Goal: Use online tool/utility: Utilize a website feature to perform a specific function

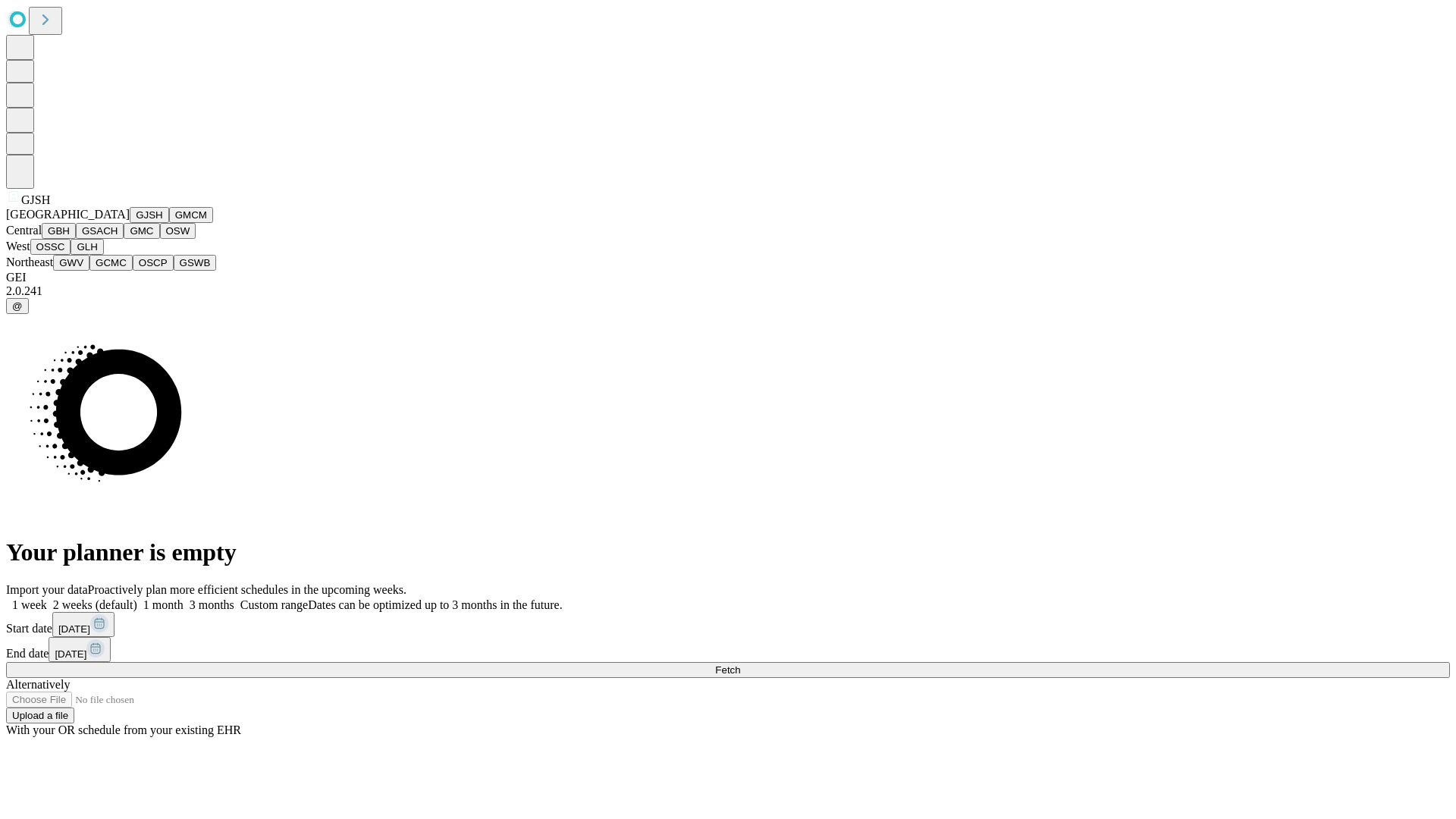
click at [130, 223] on button "GJSH" at bounding box center [150, 214] width 40 height 16
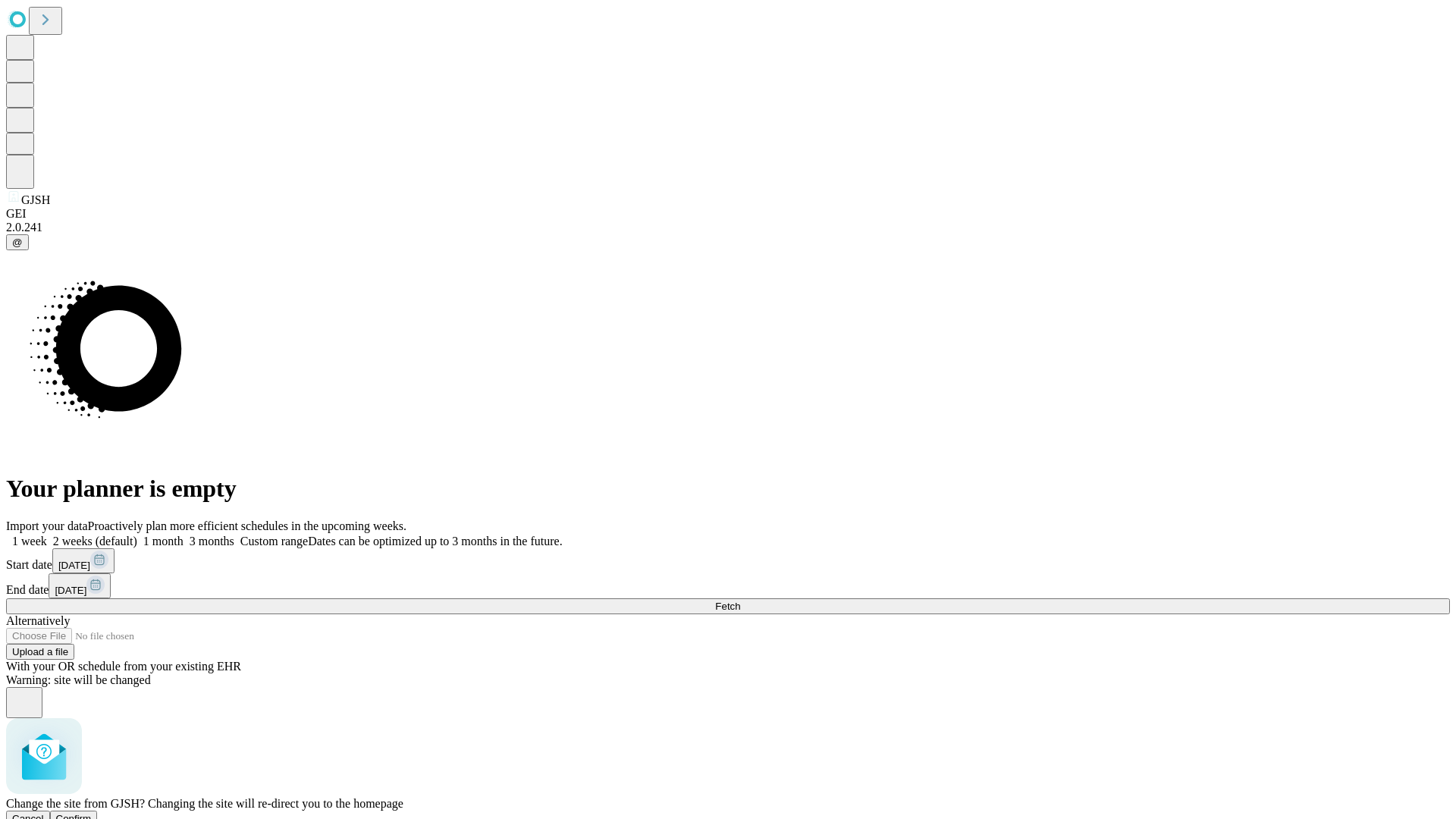
click at [92, 813] on span "Confirm" at bounding box center [73, 818] width 36 height 11
click at [183, 534] on label "1 month" at bounding box center [160, 540] width 47 height 13
click at [740, 601] on span "Fetch" at bounding box center [728, 606] width 25 height 11
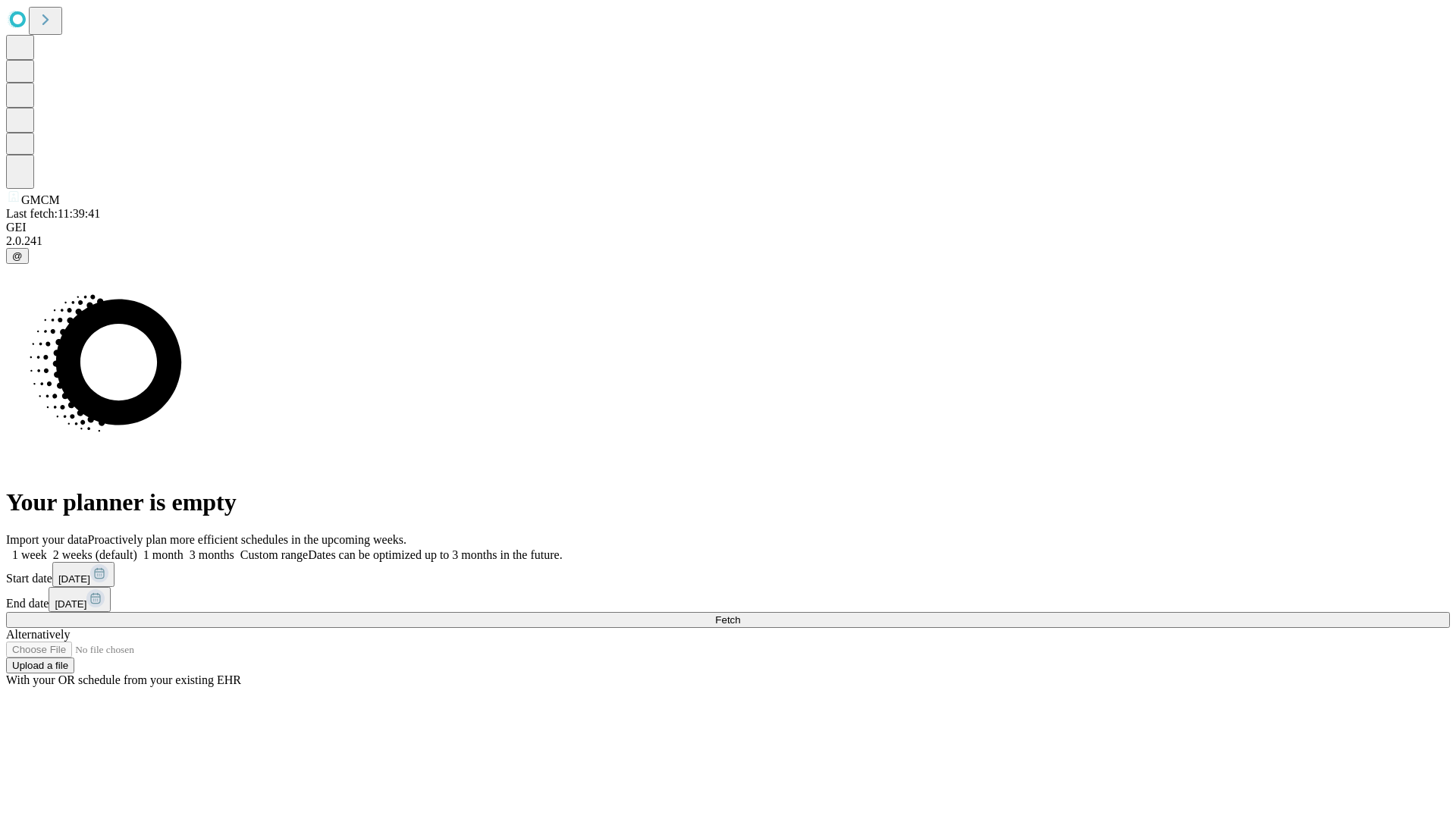
click at [183, 548] on label "1 month" at bounding box center [160, 554] width 47 height 13
click at [740, 614] on span "Fetch" at bounding box center [728, 619] width 25 height 11
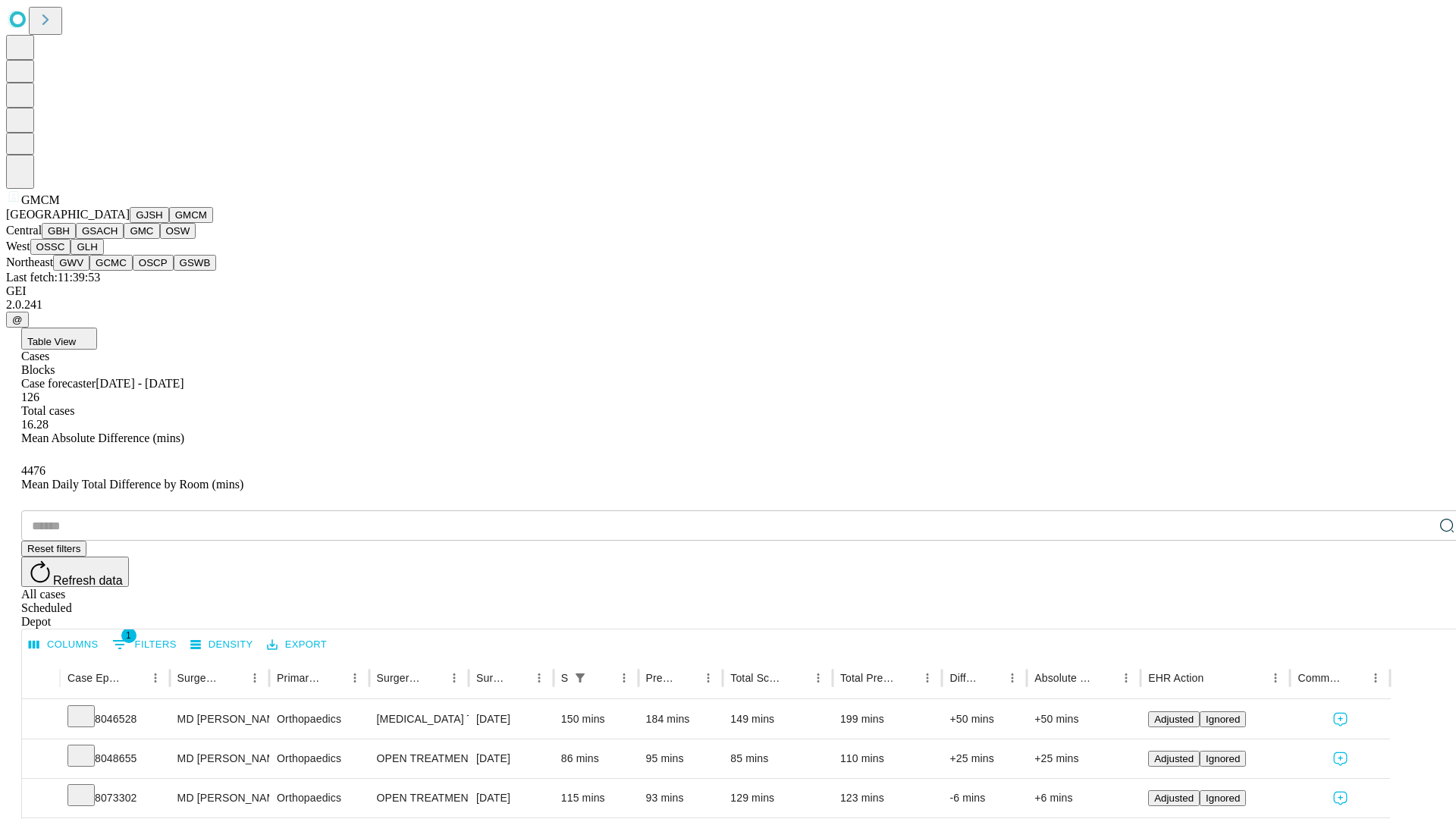
click at [76, 239] on button "GBH" at bounding box center [59, 231] width 34 height 16
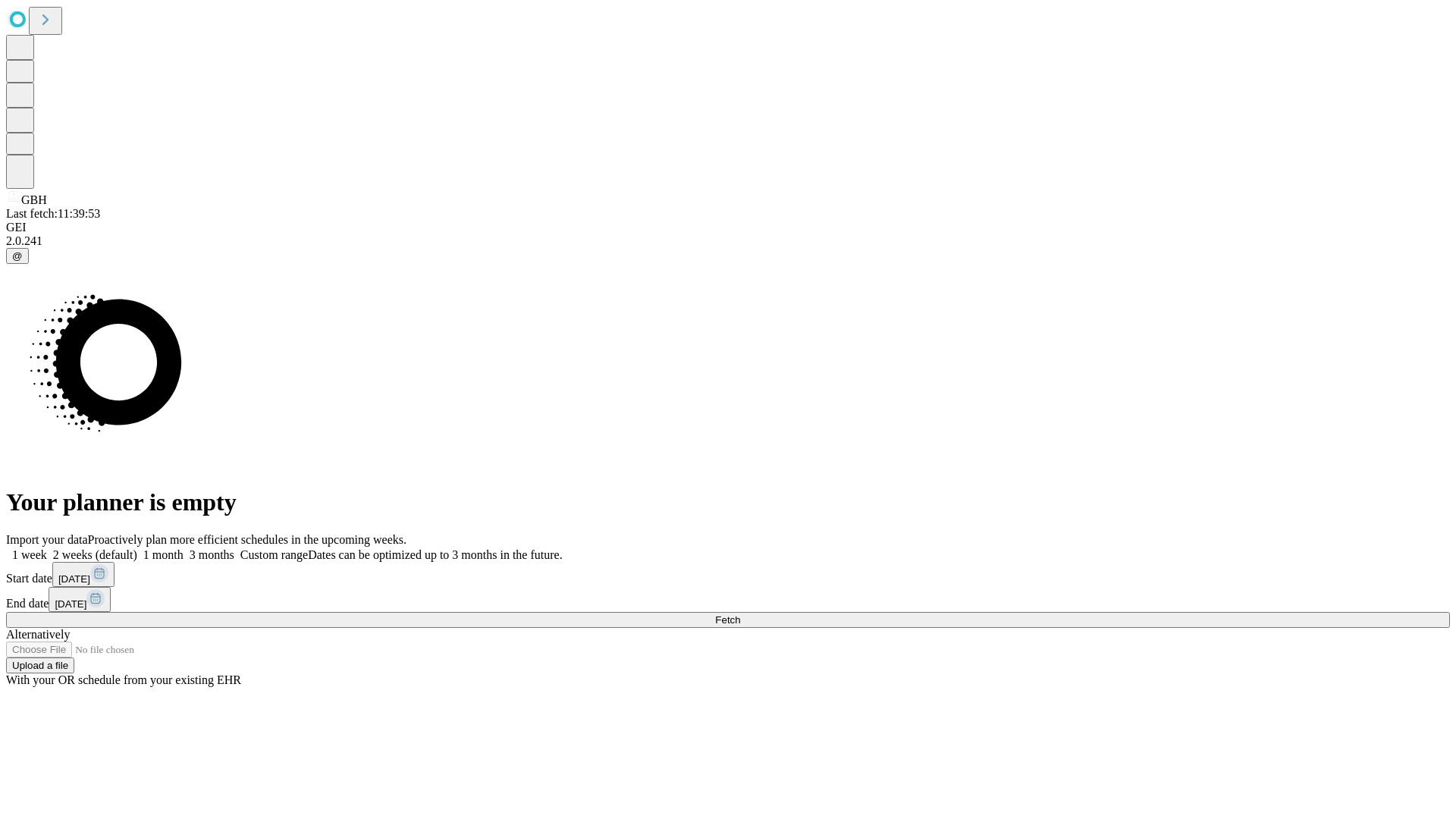
click at [183, 548] on label "1 month" at bounding box center [160, 554] width 47 height 13
click at [740, 614] on span "Fetch" at bounding box center [728, 619] width 25 height 11
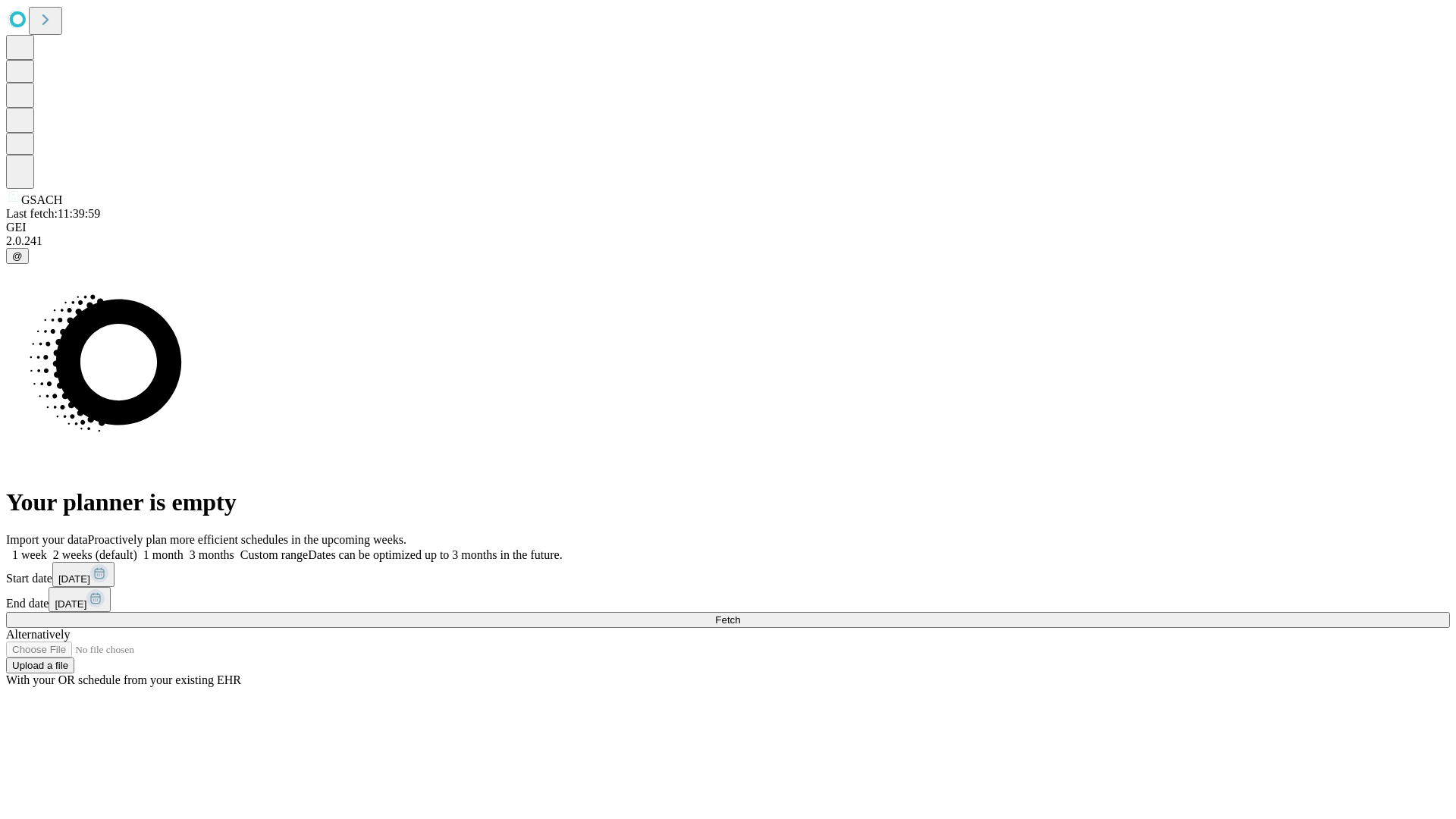
click at [183, 548] on label "1 month" at bounding box center [160, 554] width 47 height 13
click at [740, 614] on span "Fetch" at bounding box center [728, 619] width 25 height 11
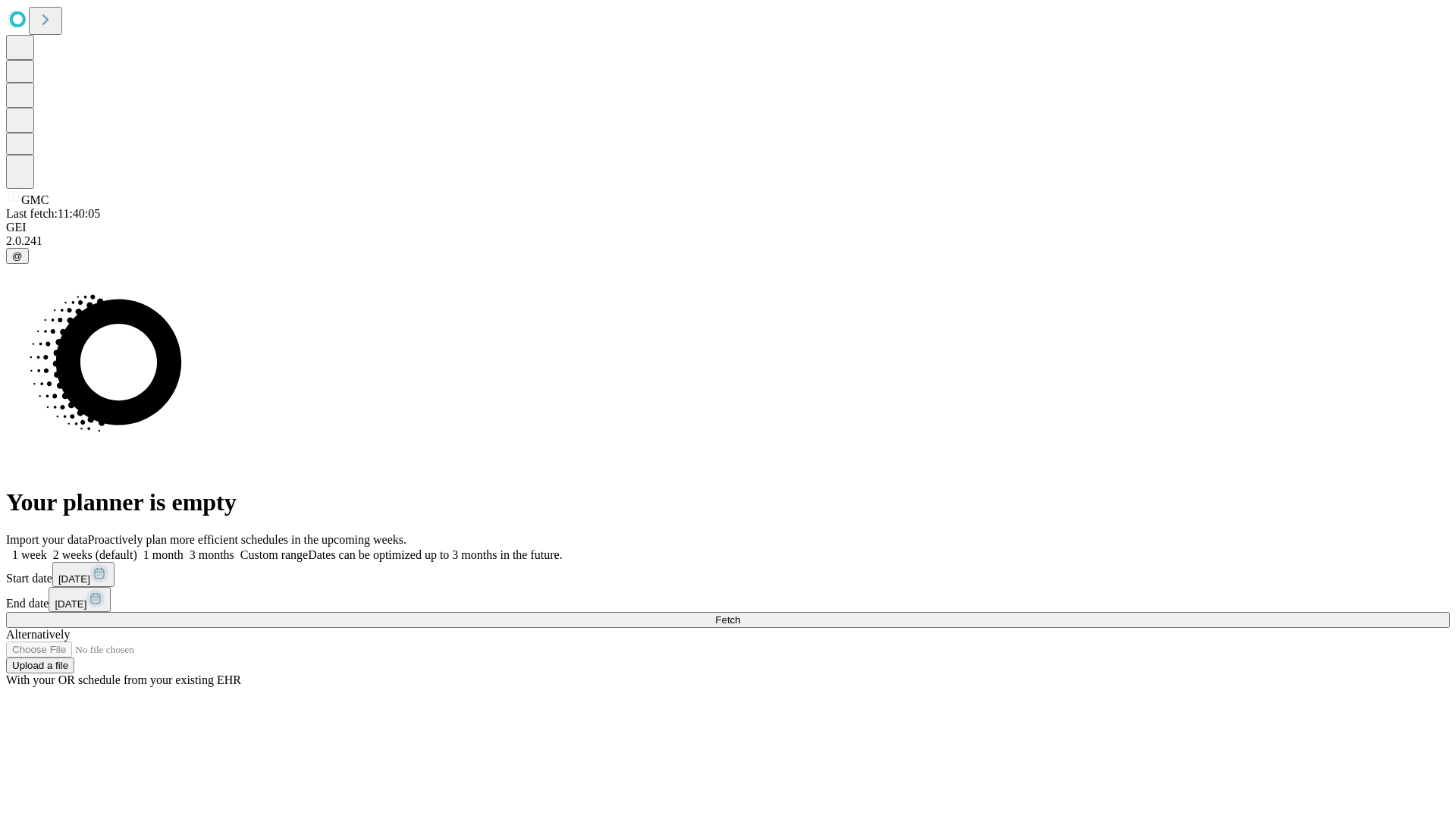
click at [183, 548] on label "1 month" at bounding box center [160, 554] width 47 height 13
click at [740, 614] on span "Fetch" at bounding box center [728, 619] width 25 height 11
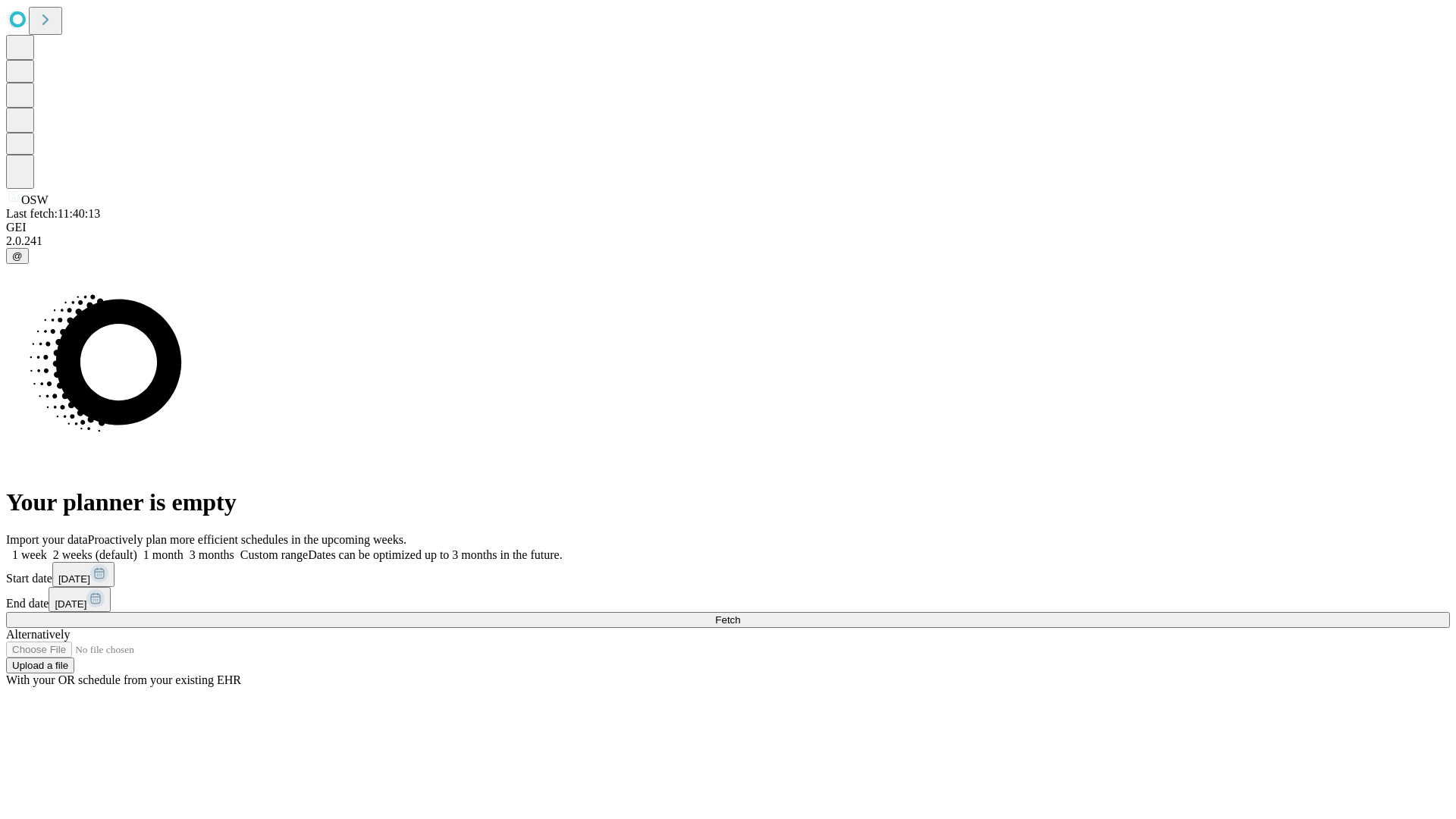
click at [183, 548] on label "1 month" at bounding box center [160, 554] width 47 height 13
click at [740, 614] on span "Fetch" at bounding box center [728, 619] width 25 height 11
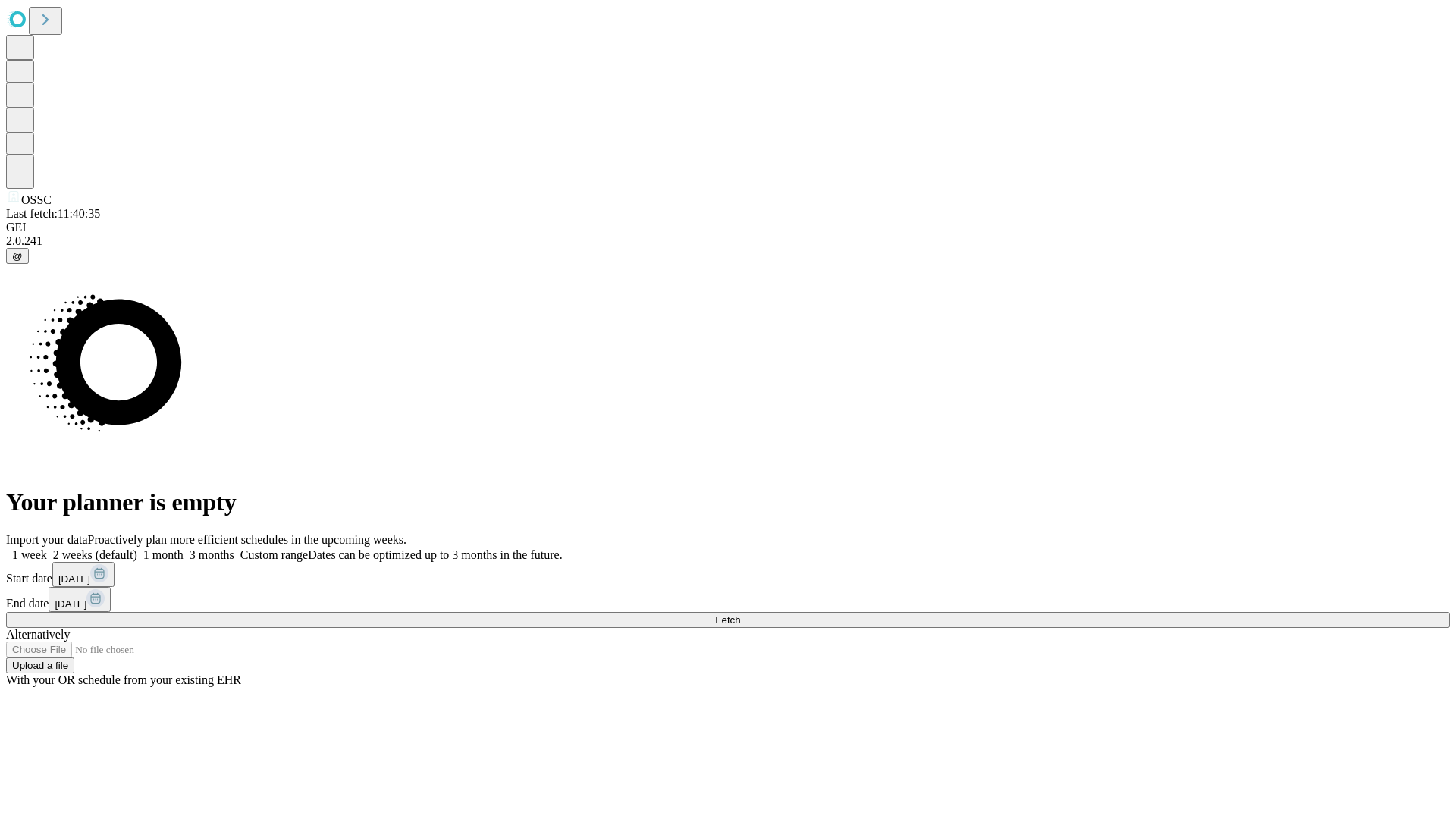
click at [183, 548] on label "1 month" at bounding box center [160, 554] width 47 height 13
click at [740, 614] on span "Fetch" at bounding box center [728, 619] width 25 height 11
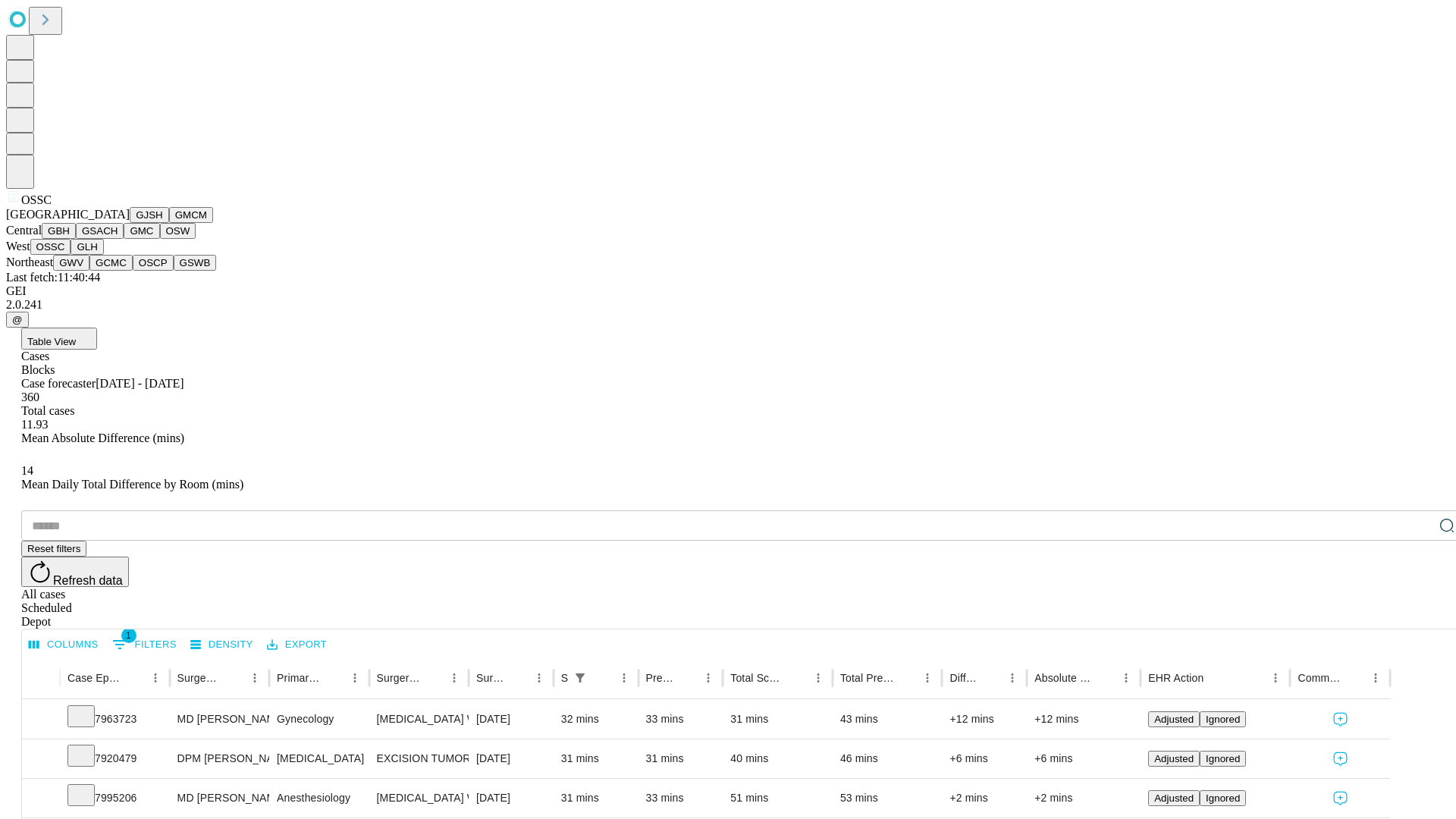
click at [103, 255] on button "GLH" at bounding box center [86, 247] width 33 height 16
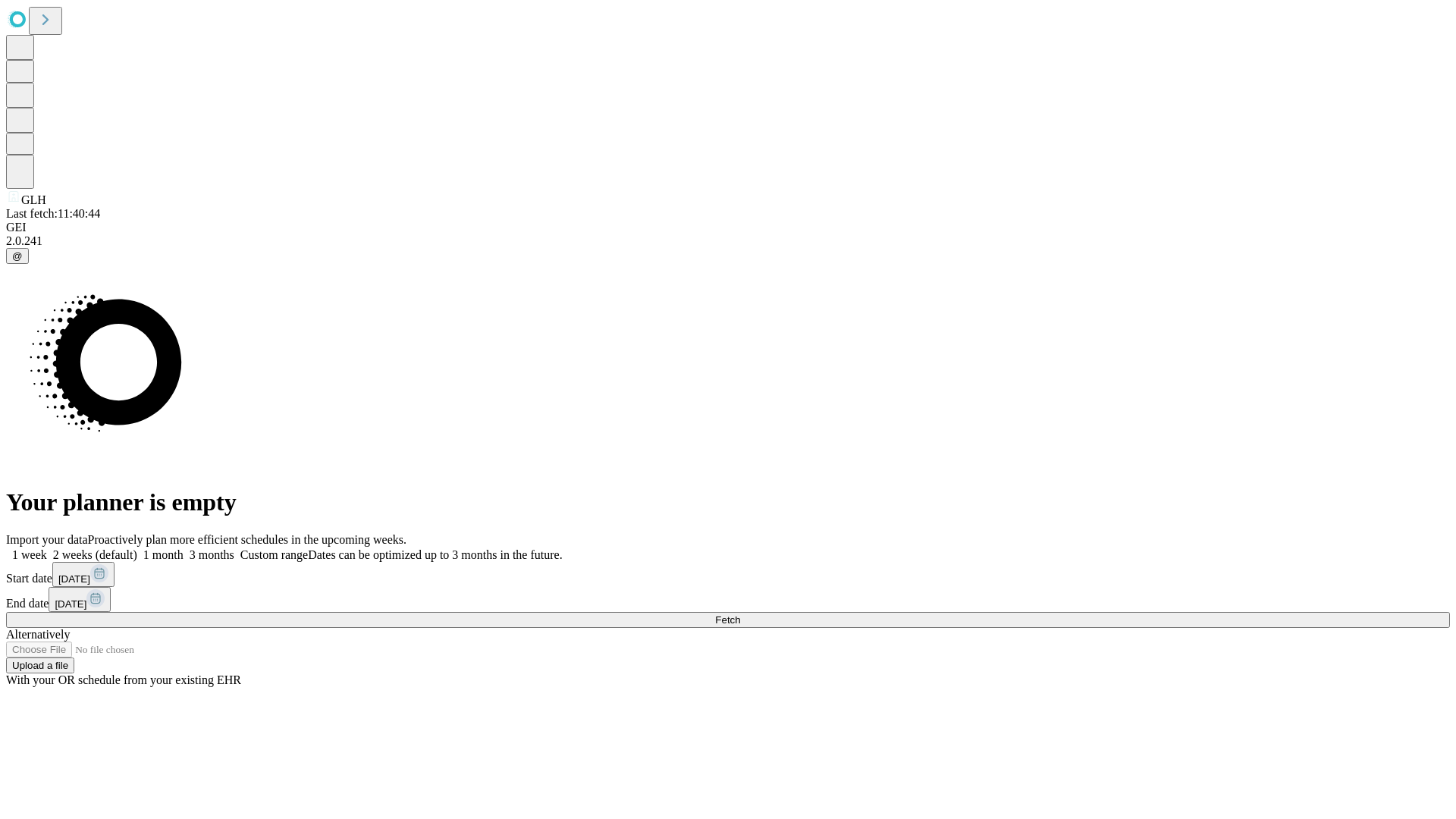
click at [740, 614] on span "Fetch" at bounding box center [728, 619] width 25 height 11
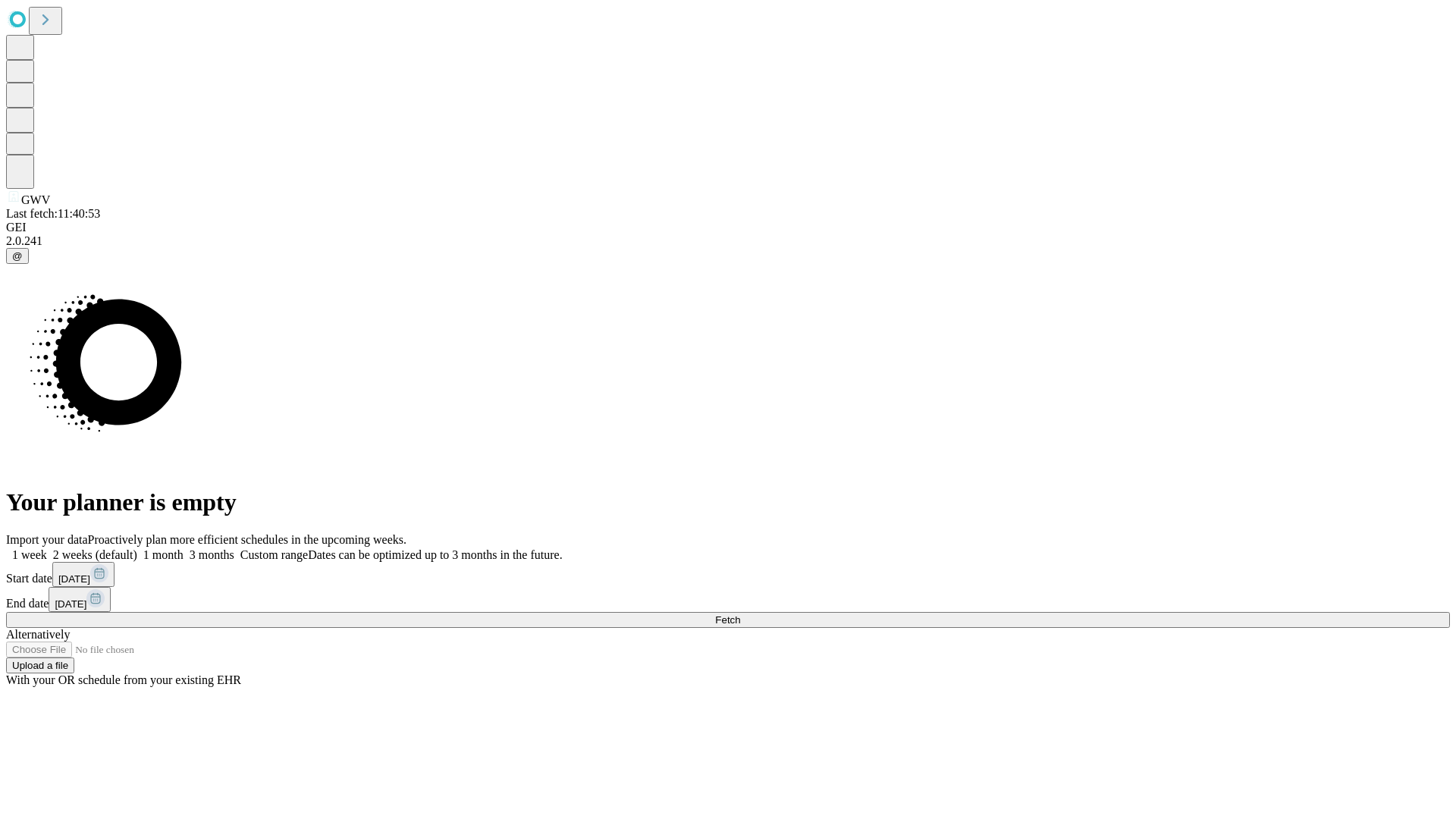
click at [183, 548] on label "1 month" at bounding box center [160, 554] width 47 height 13
click at [740, 614] on span "Fetch" at bounding box center [728, 619] width 25 height 11
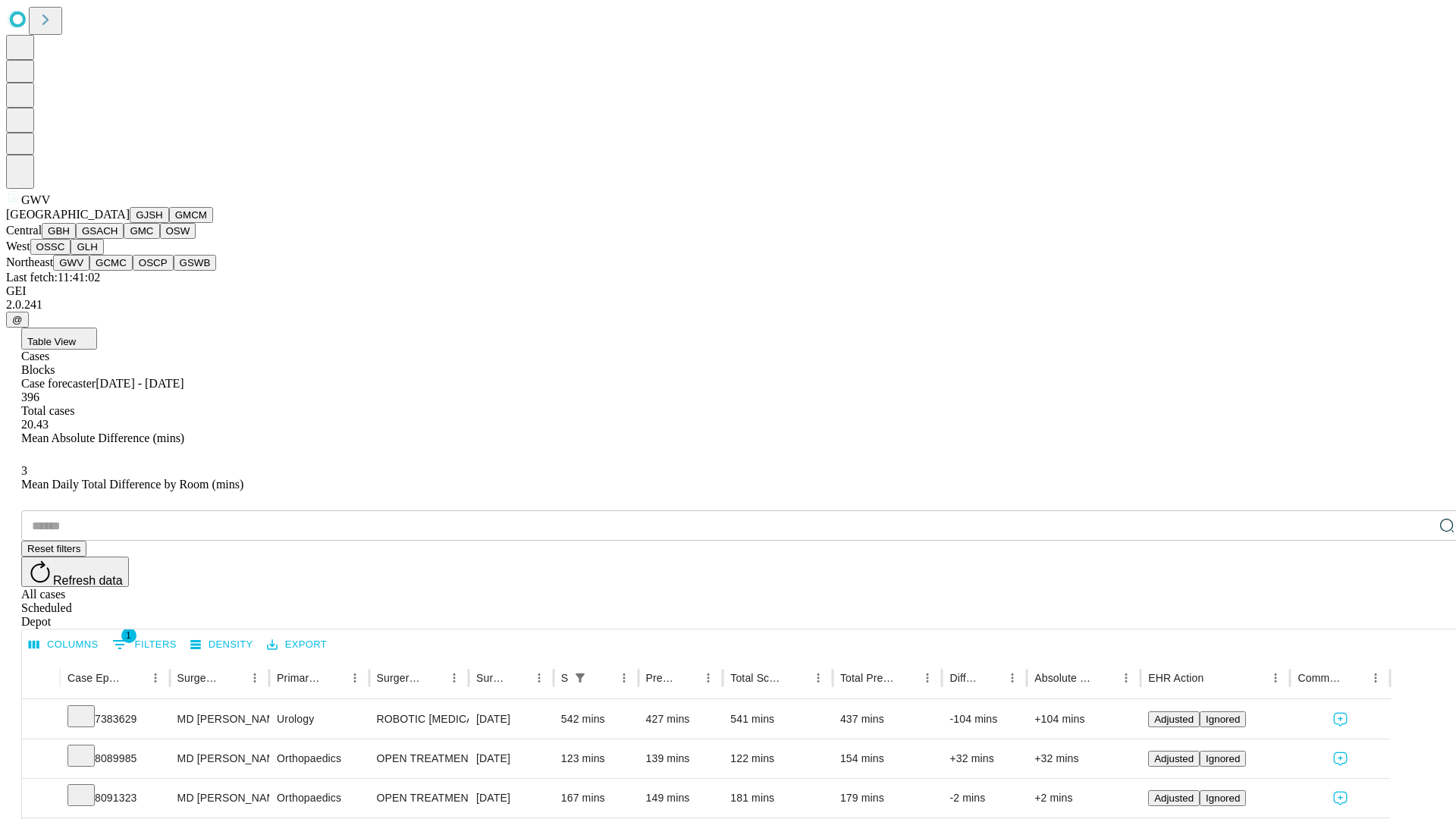
click at [118, 271] on button "GCMC" at bounding box center [111, 263] width 44 height 16
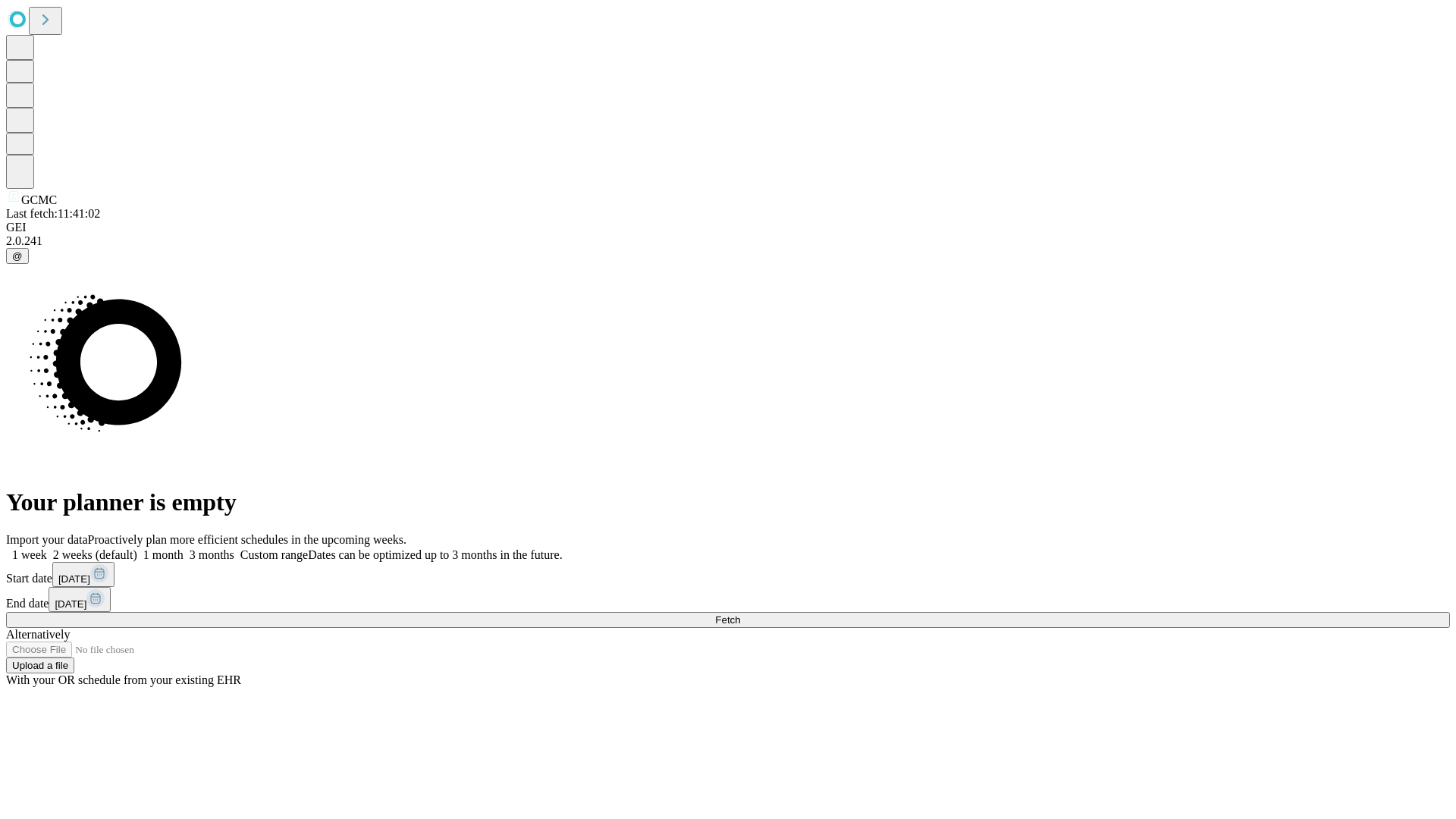
click at [183, 548] on label "1 month" at bounding box center [160, 554] width 47 height 13
click at [740, 614] on span "Fetch" at bounding box center [728, 619] width 25 height 11
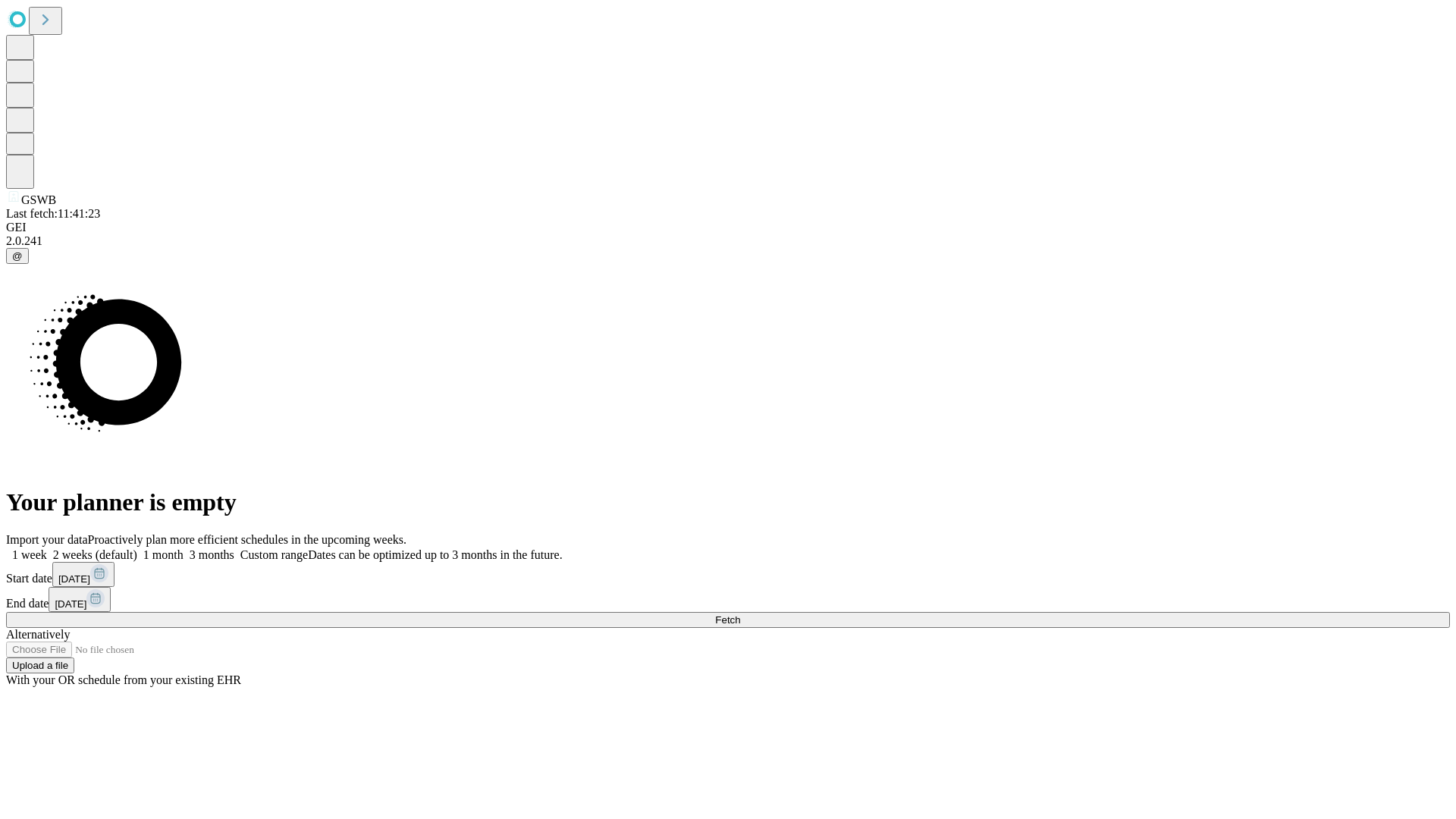
click at [183, 548] on label "1 month" at bounding box center [160, 554] width 47 height 13
click at [740, 614] on span "Fetch" at bounding box center [728, 619] width 25 height 11
